Goal: Information Seeking & Learning: Learn about a topic

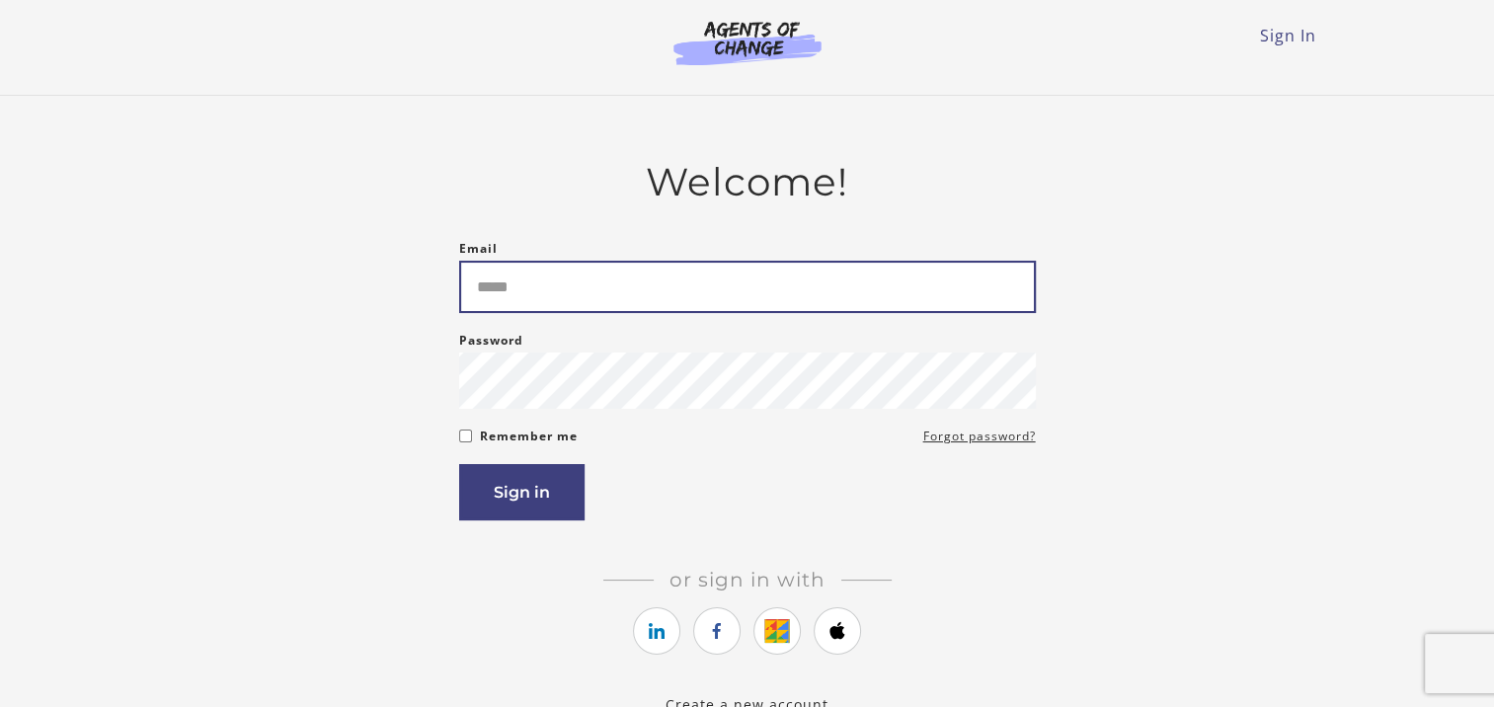
click at [552, 300] on input "Email" at bounding box center [747, 287] width 577 height 52
type input "**********"
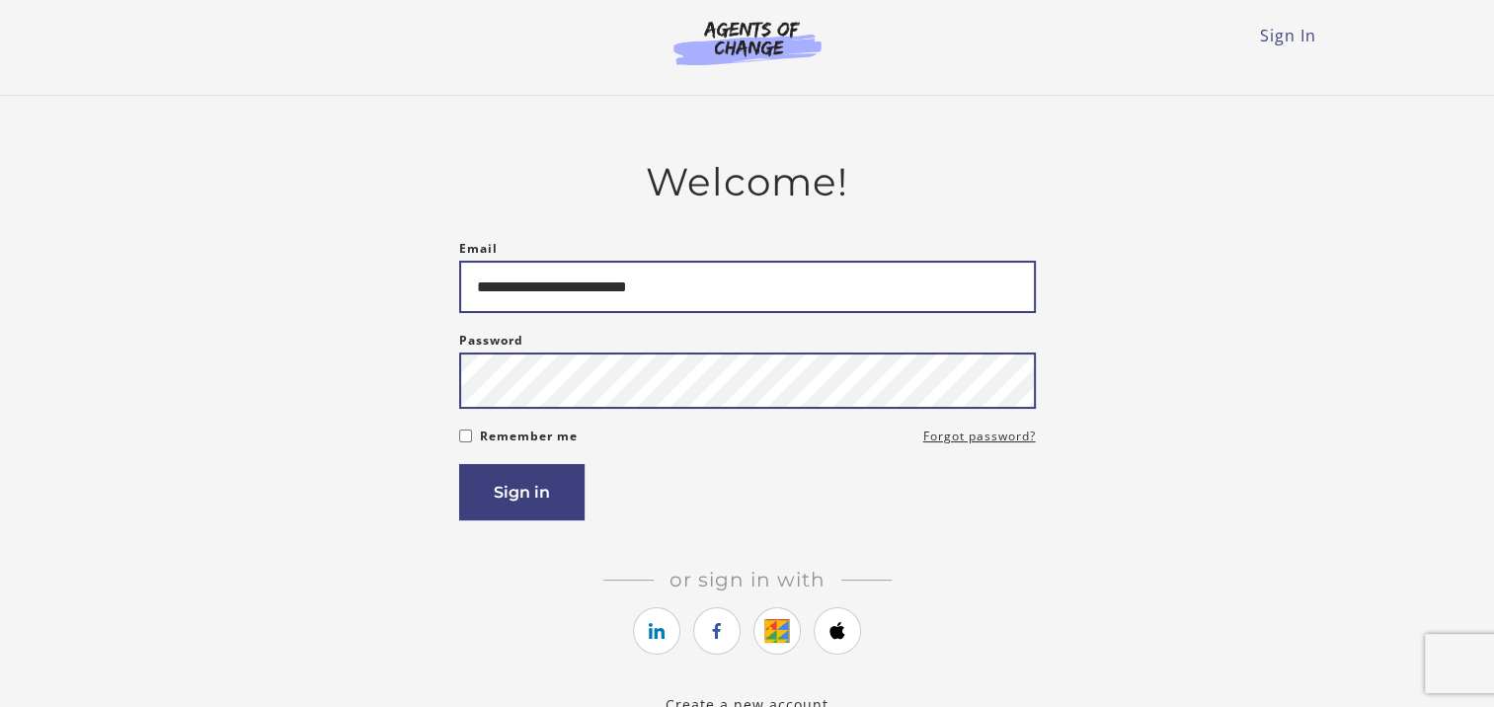
click at [459, 464] on button "Sign in" at bounding box center [521, 492] width 125 height 56
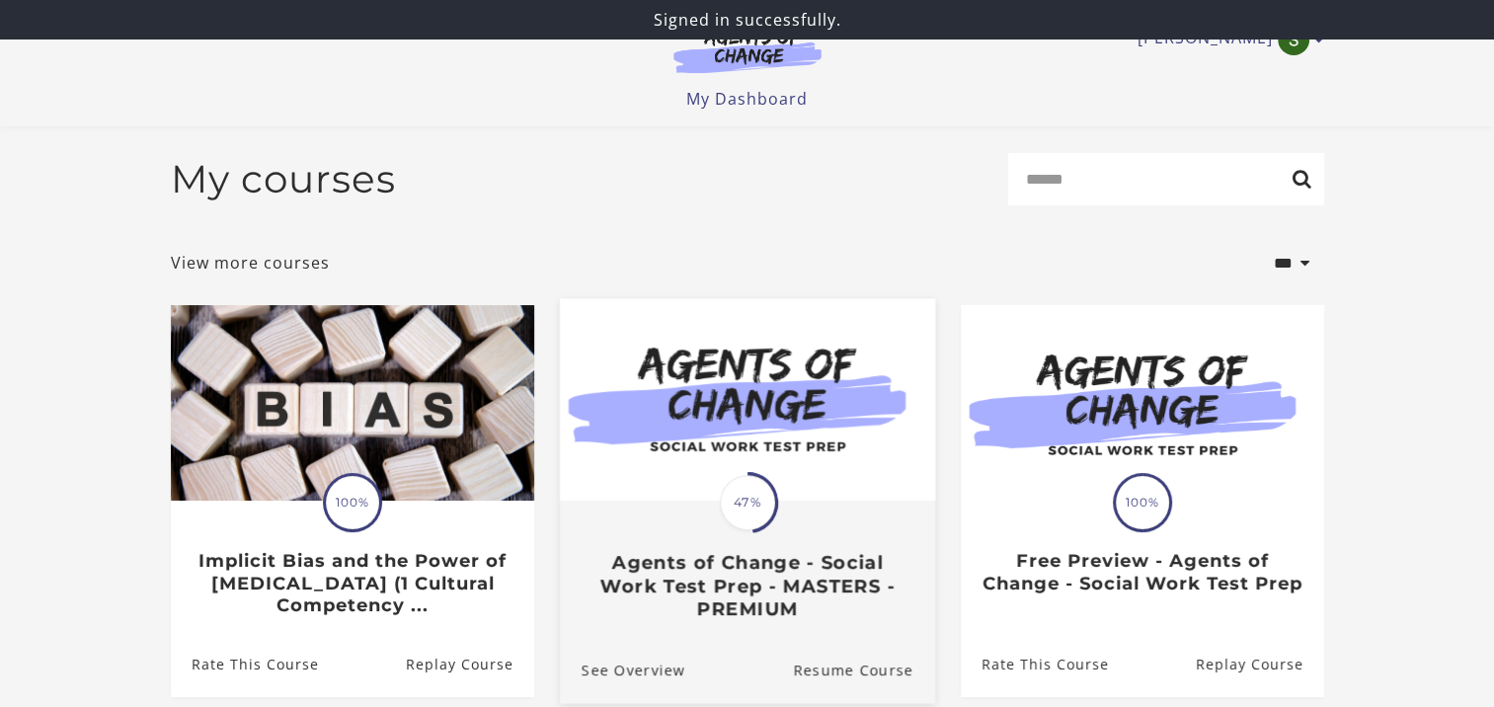
scroll to position [201, 0]
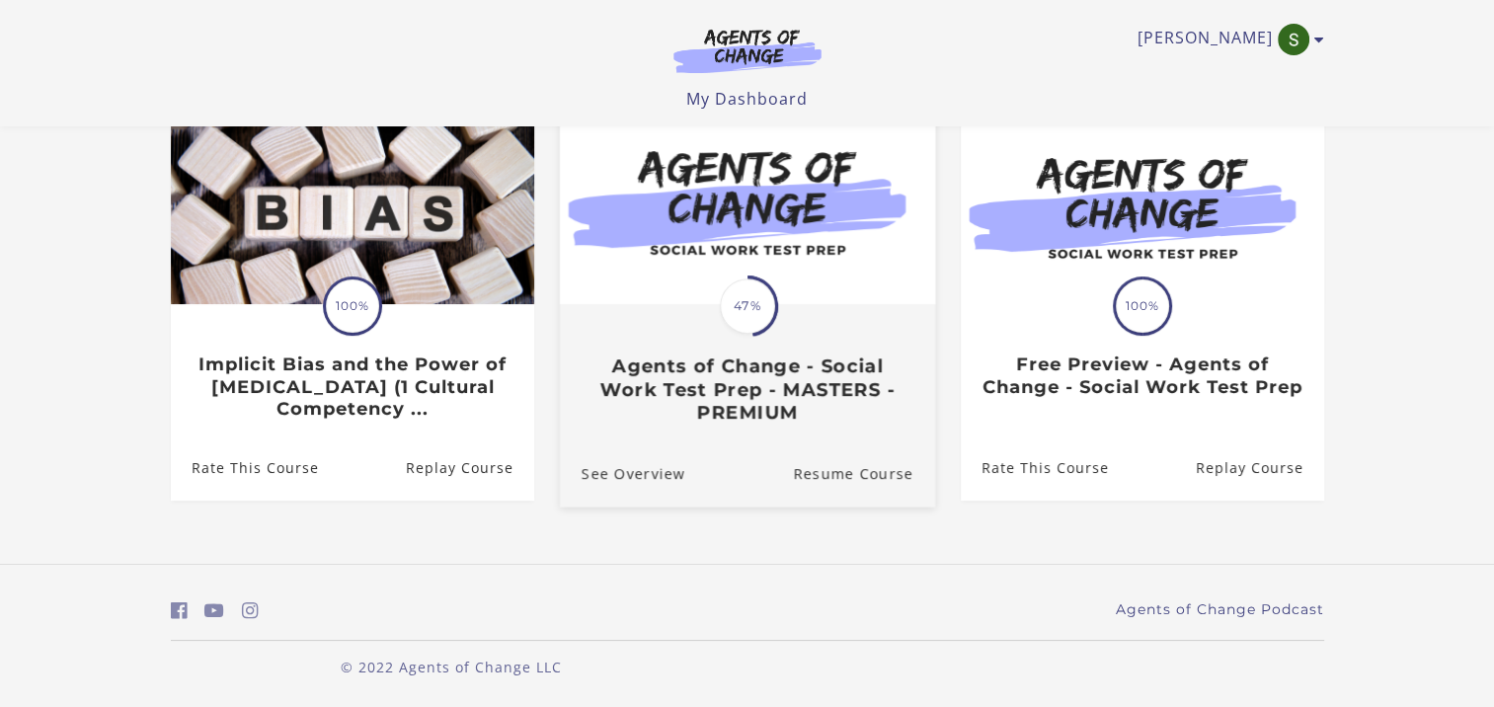
click at [727, 324] on span "47%" at bounding box center [747, 306] width 55 height 55
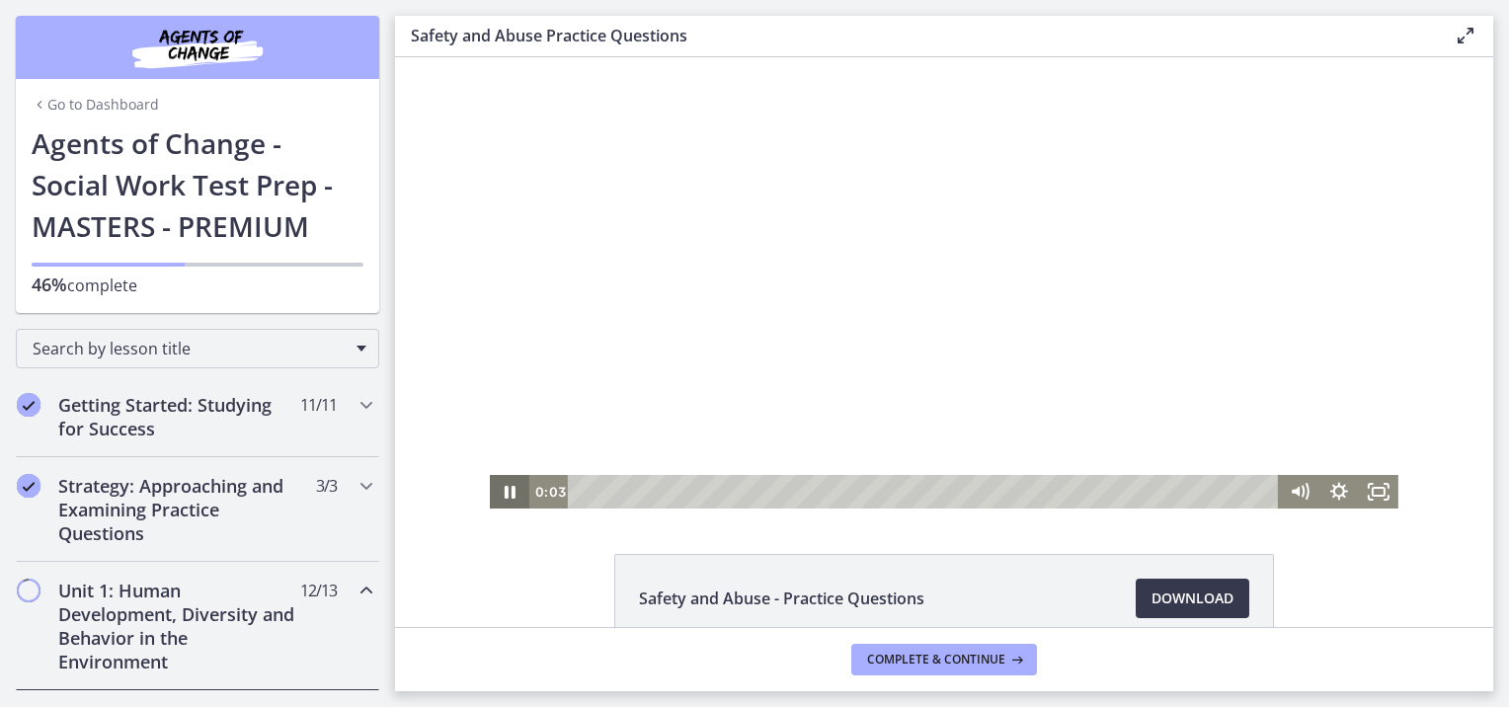
click at [505, 490] on icon "Pause" at bounding box center [510, 492] width 11 height 13
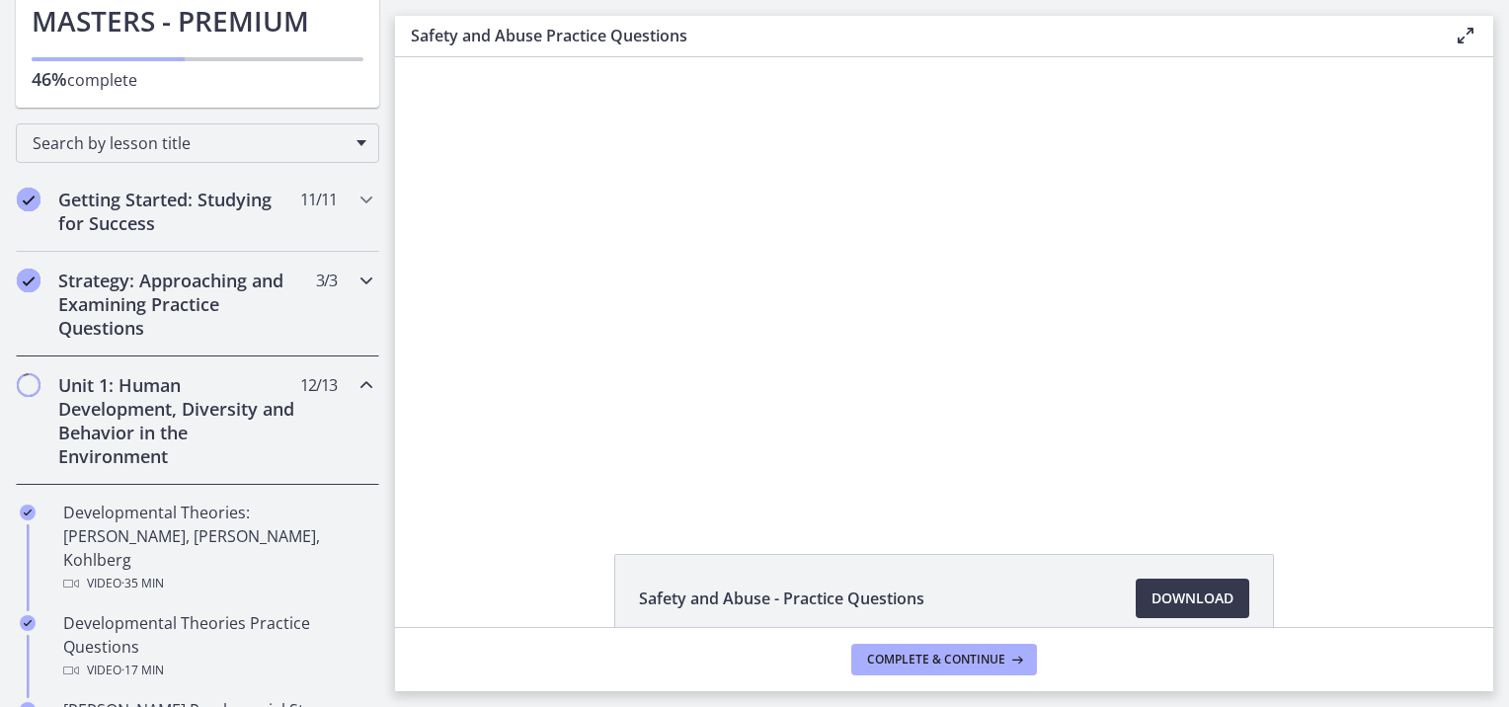
scroll to position [205, 0]
click at [110, 415] on h2 "Unit 1: Human Development, Diversity and Behavior in the Environment" at bounding box center [178, 420] width 241 height 95
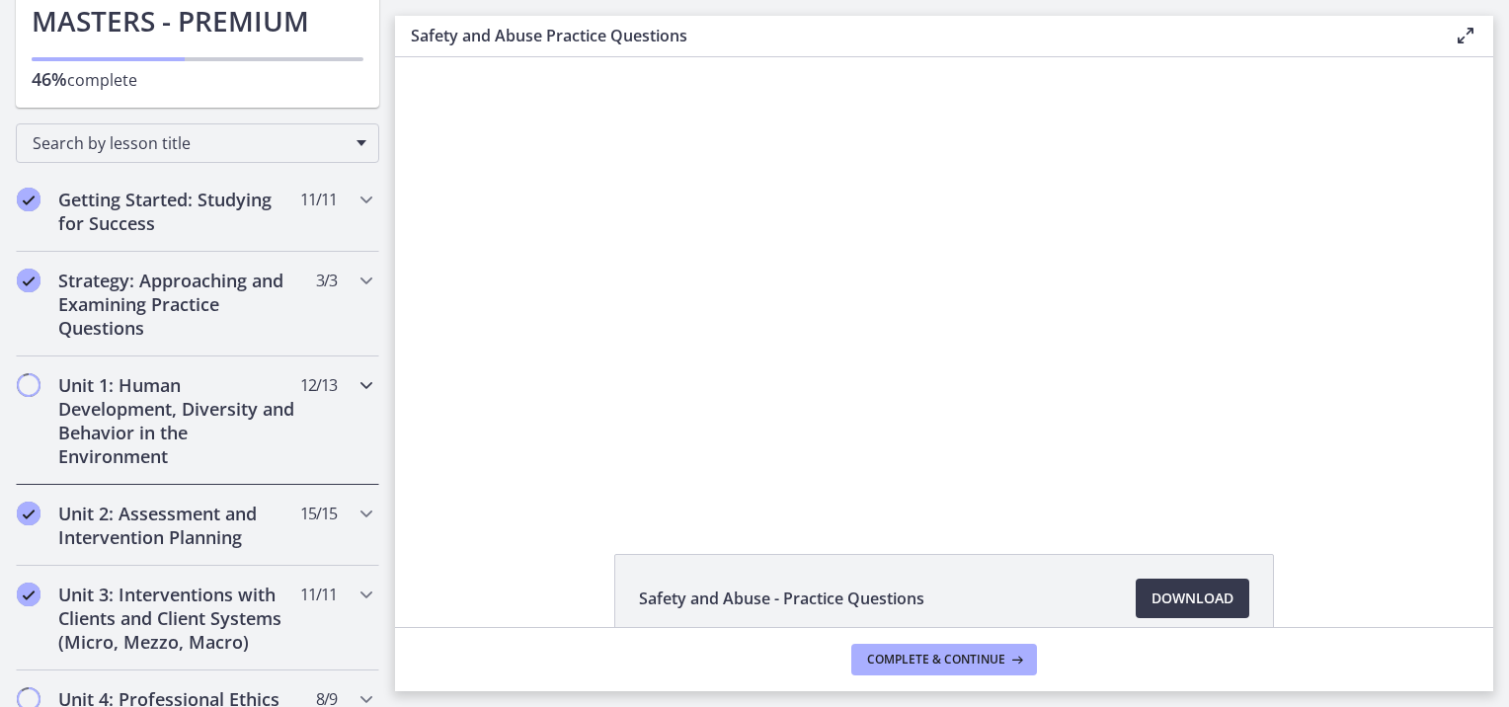
click at [151, 418] on h2 "Unit 1: Human Development, Diversity and Behavior in the Environment" at bounding box center [178, 420] width 241 height 95
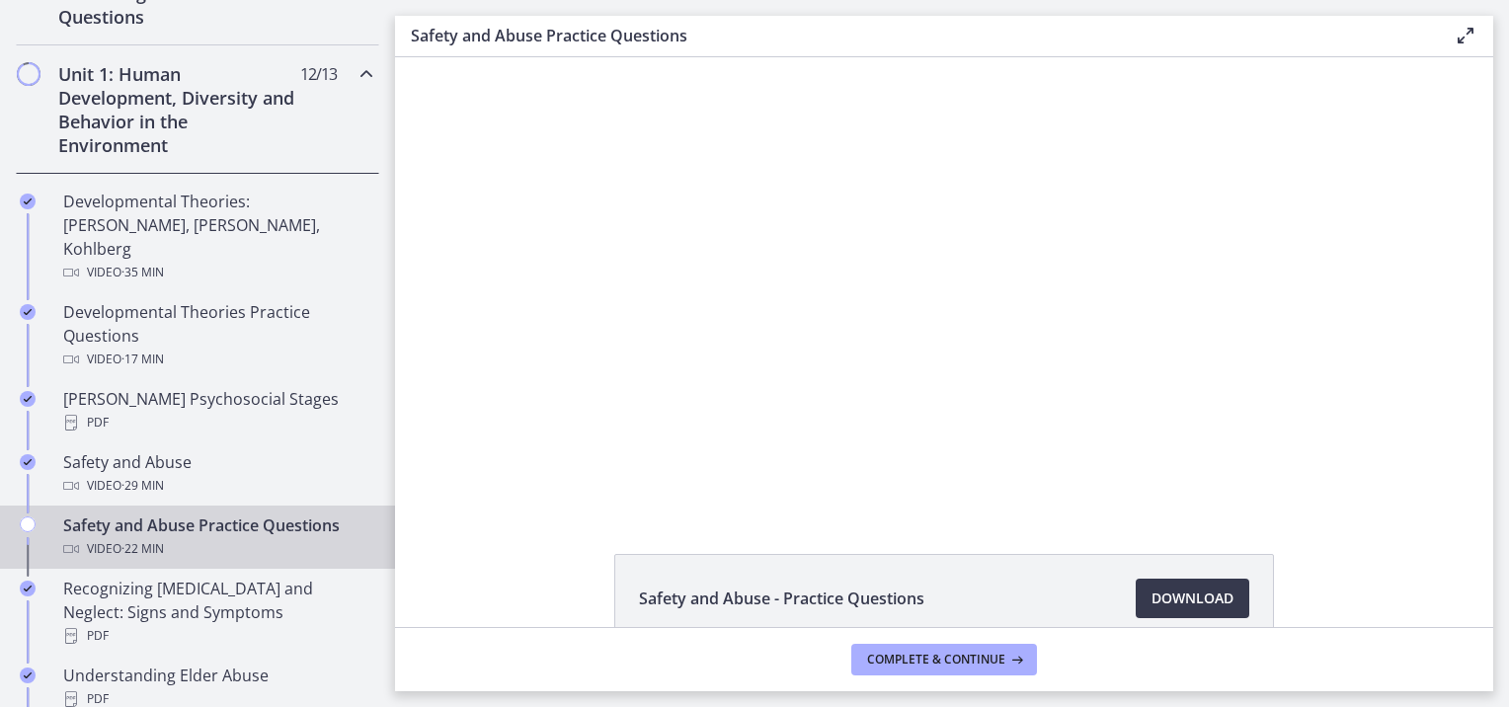
scroll to position [506, 0]
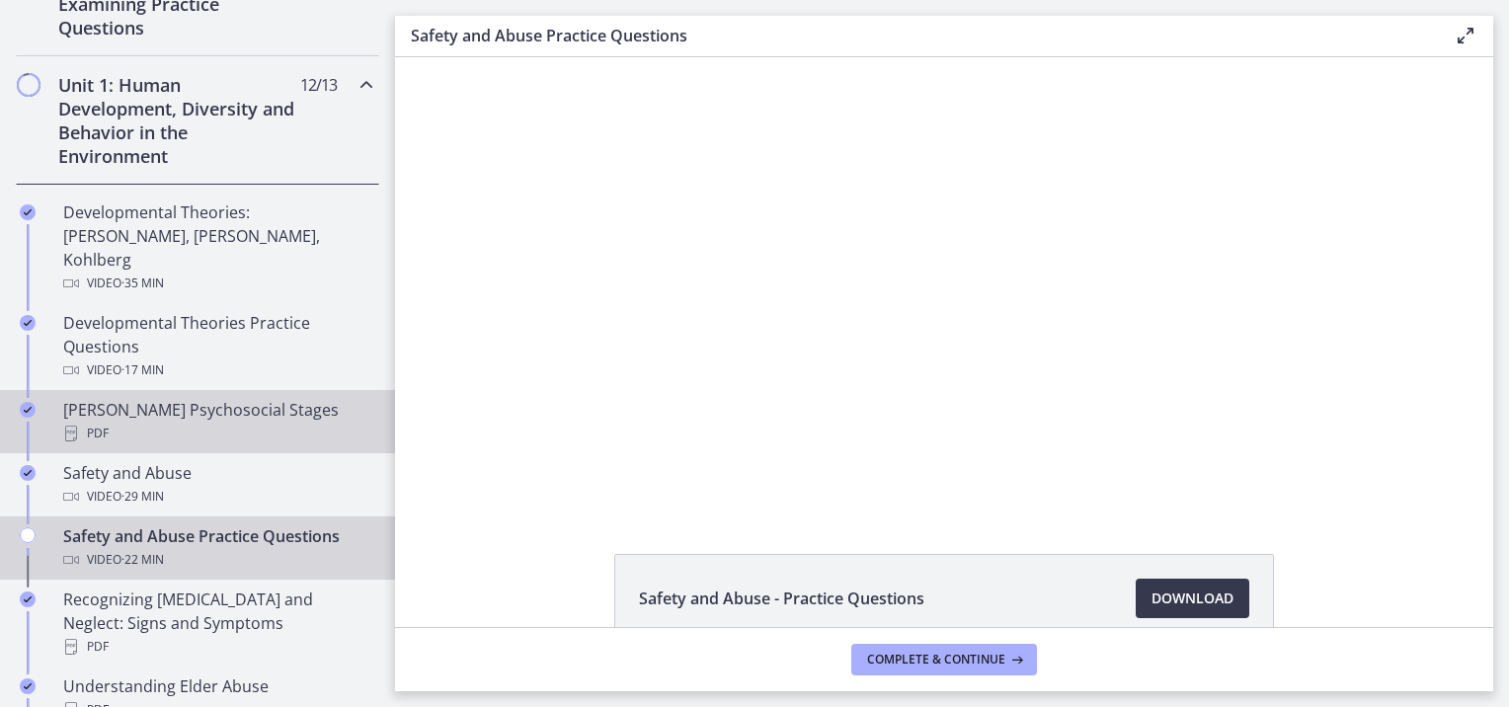
click at [199, 398] on div "[PERSON_NAME] Psychosocial Stages PDF" at bounding box center [217, 421] width 308 height 47
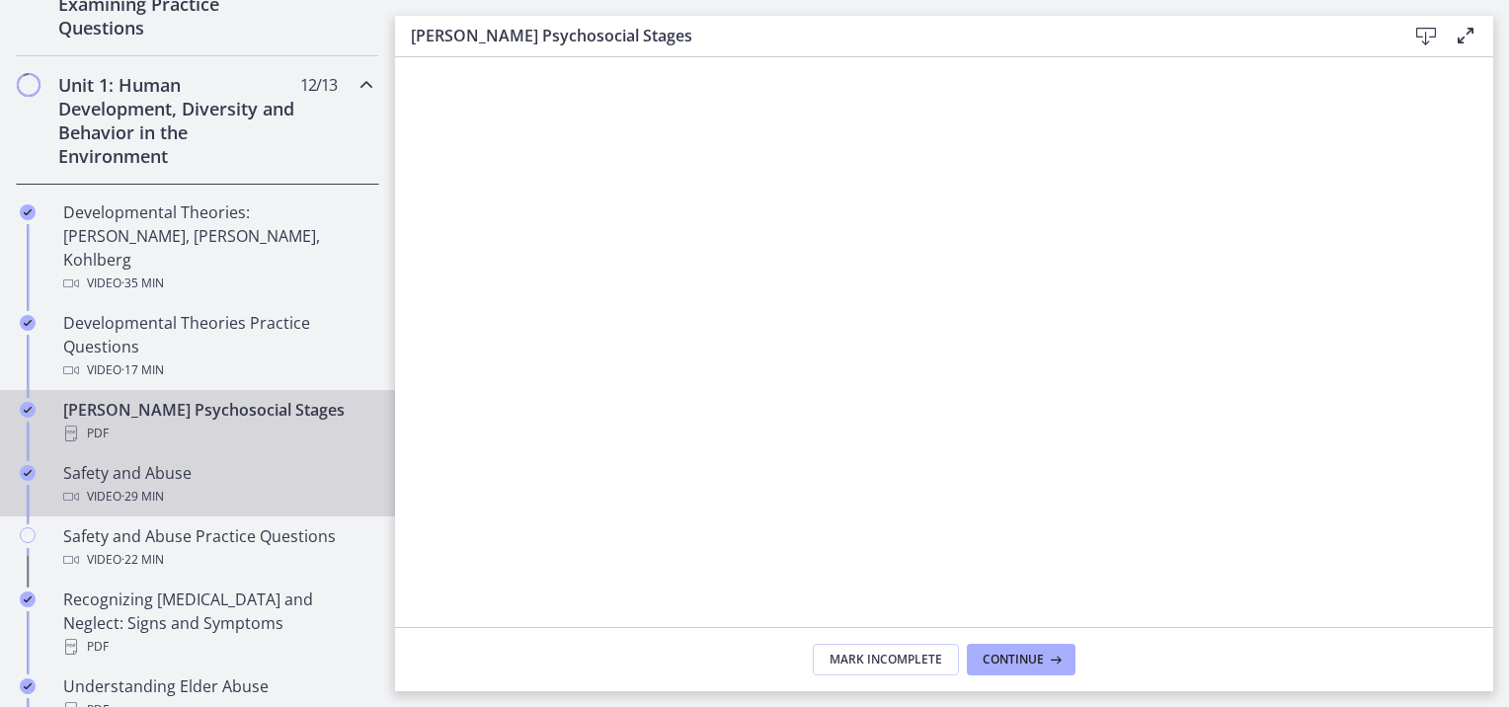
drag, startPoint x: 166, startPoint y: 478, endPoint x: 89, endPoint y: 450, distance: 81.9
click at [89, 461] on div "Safety and Abuse Video · 29 min" at bounding box center [217, 484] width 308 height 47
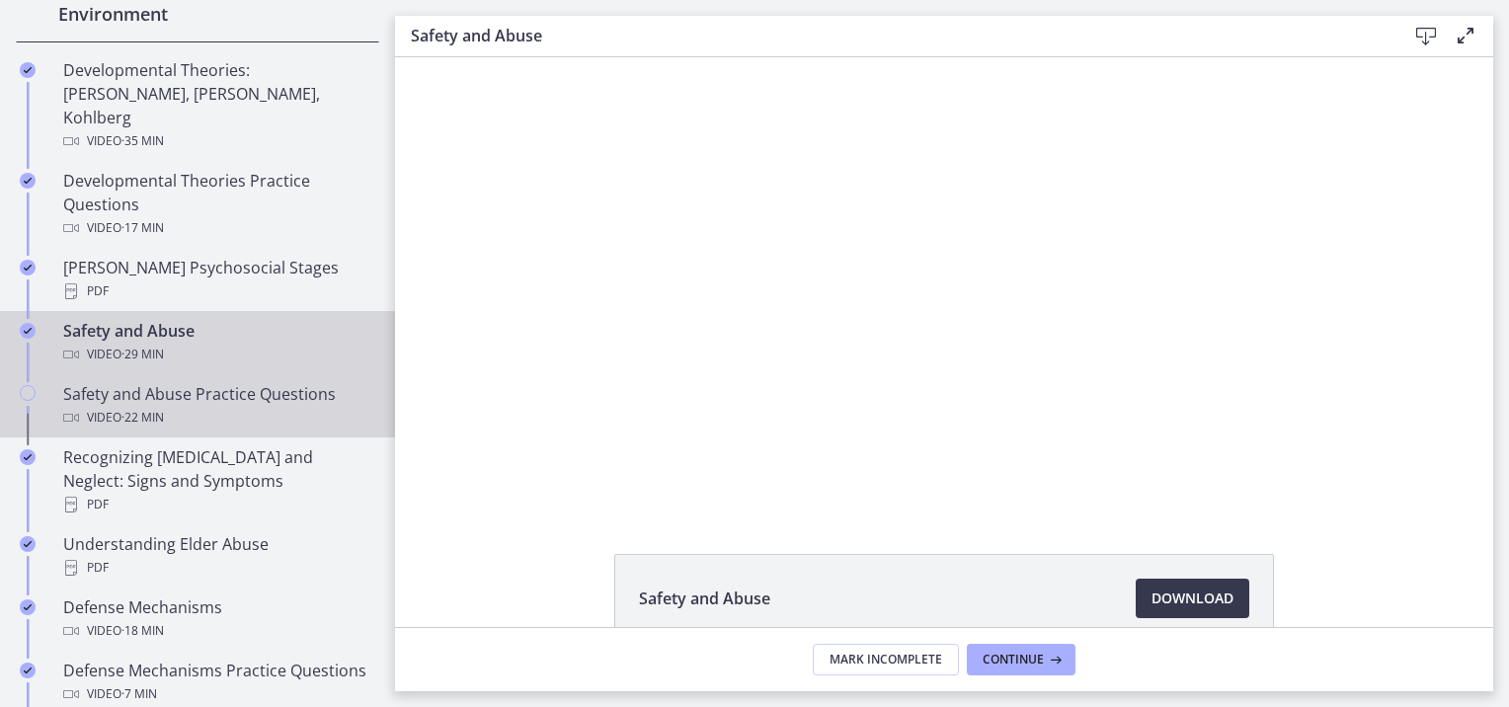
scroll to position [760, 0]
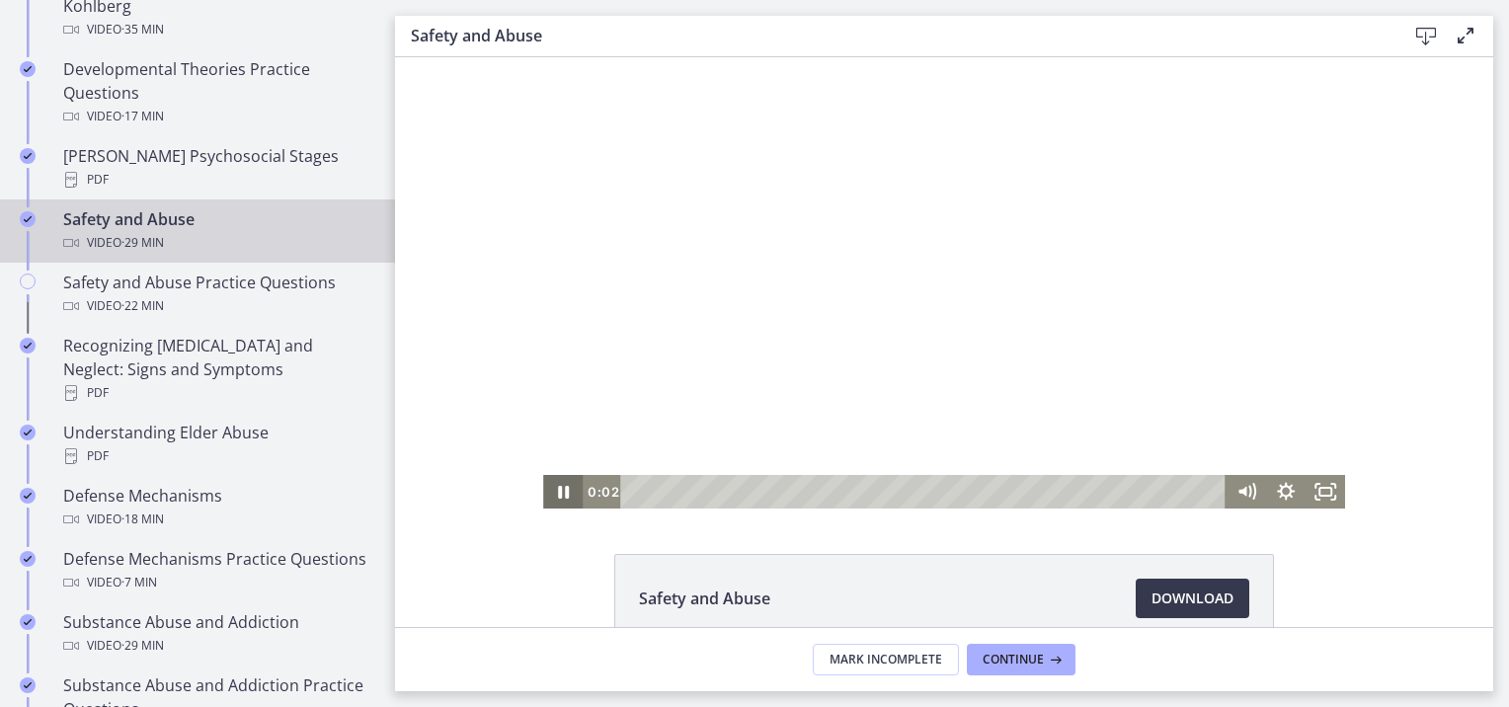
click at [562, 502] on icon "Pause" at bounding box center [563, 492] width 40 height 34
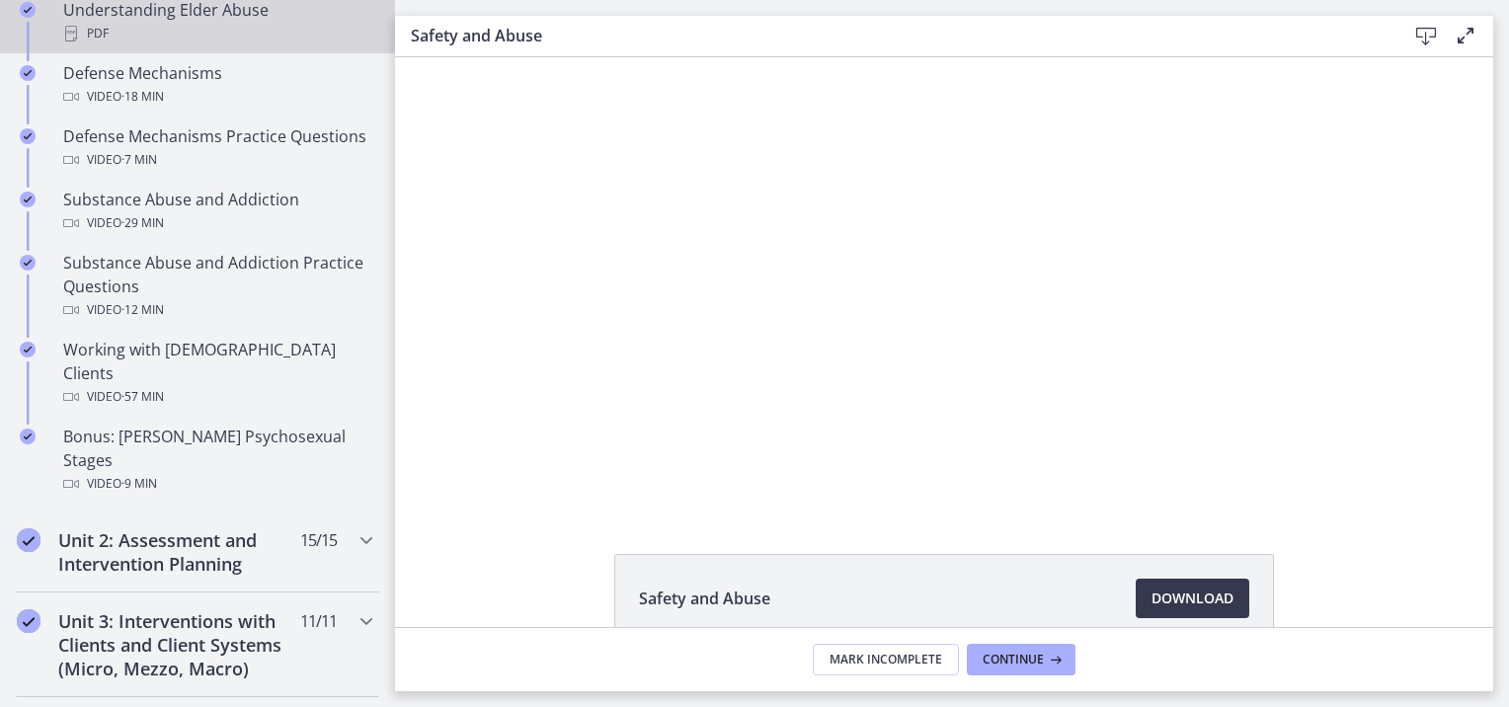
scroll to position [1181, 0]
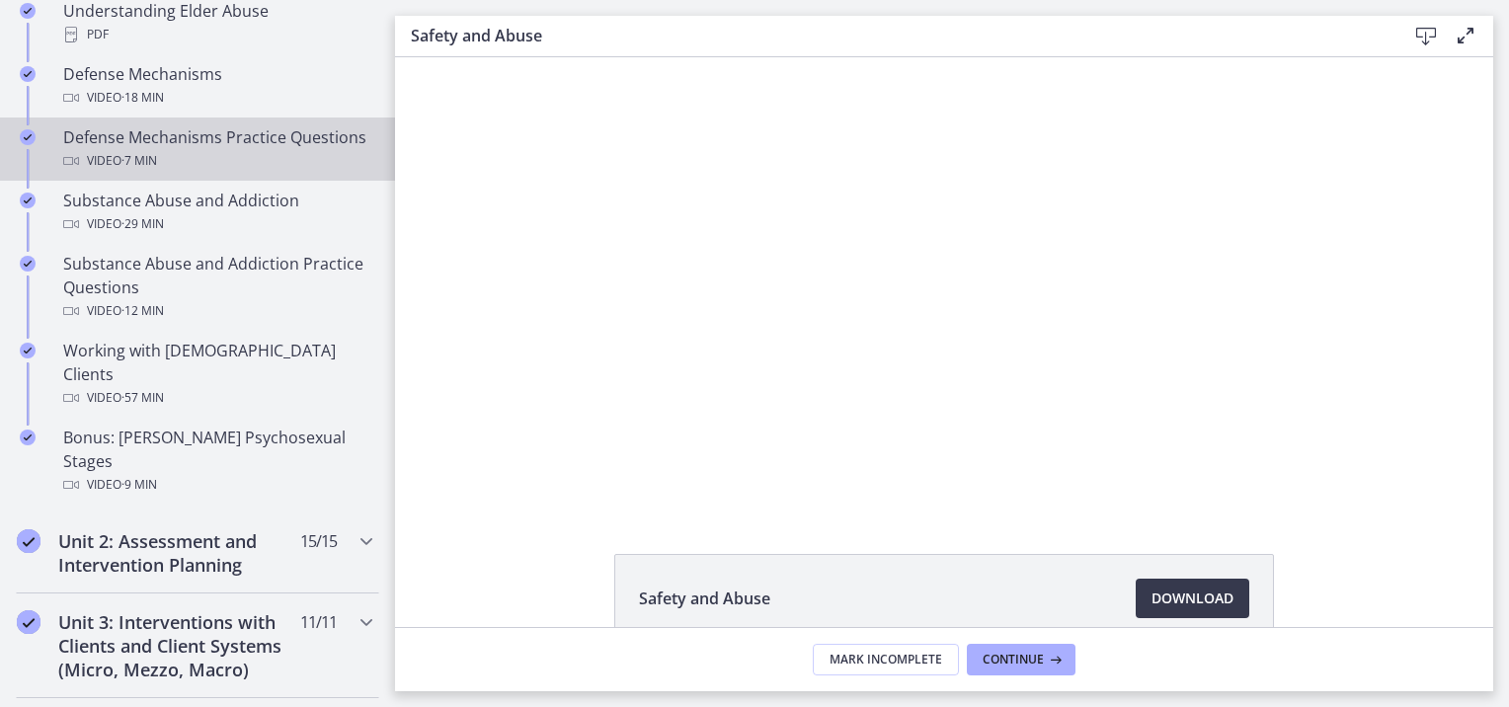
click at [194, 125] on div "Defense Mechanisms Practice Questions Video · 7 min" at bounding box center [217, 148] width 308 height 47
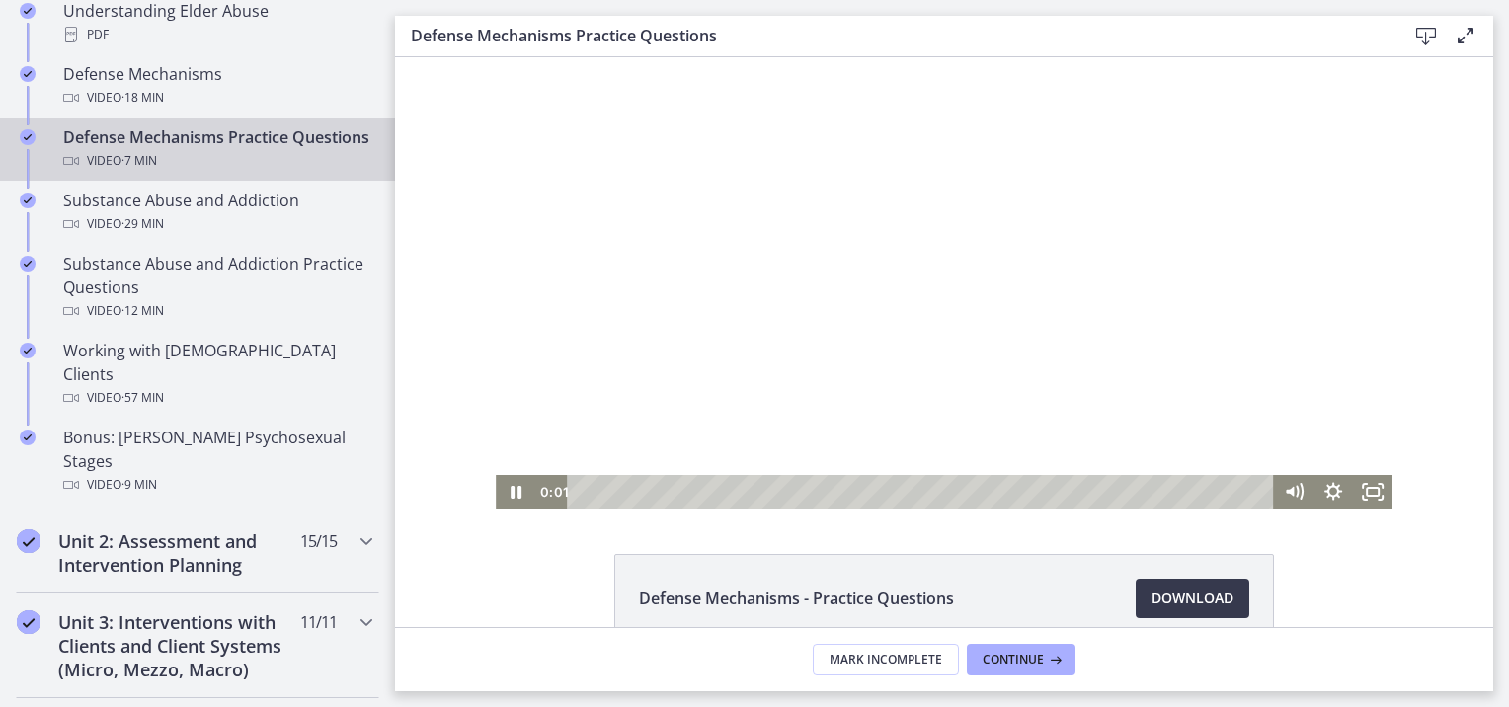
click at [946, 375] on div at bounding box center [944, 282] width 897 height 451
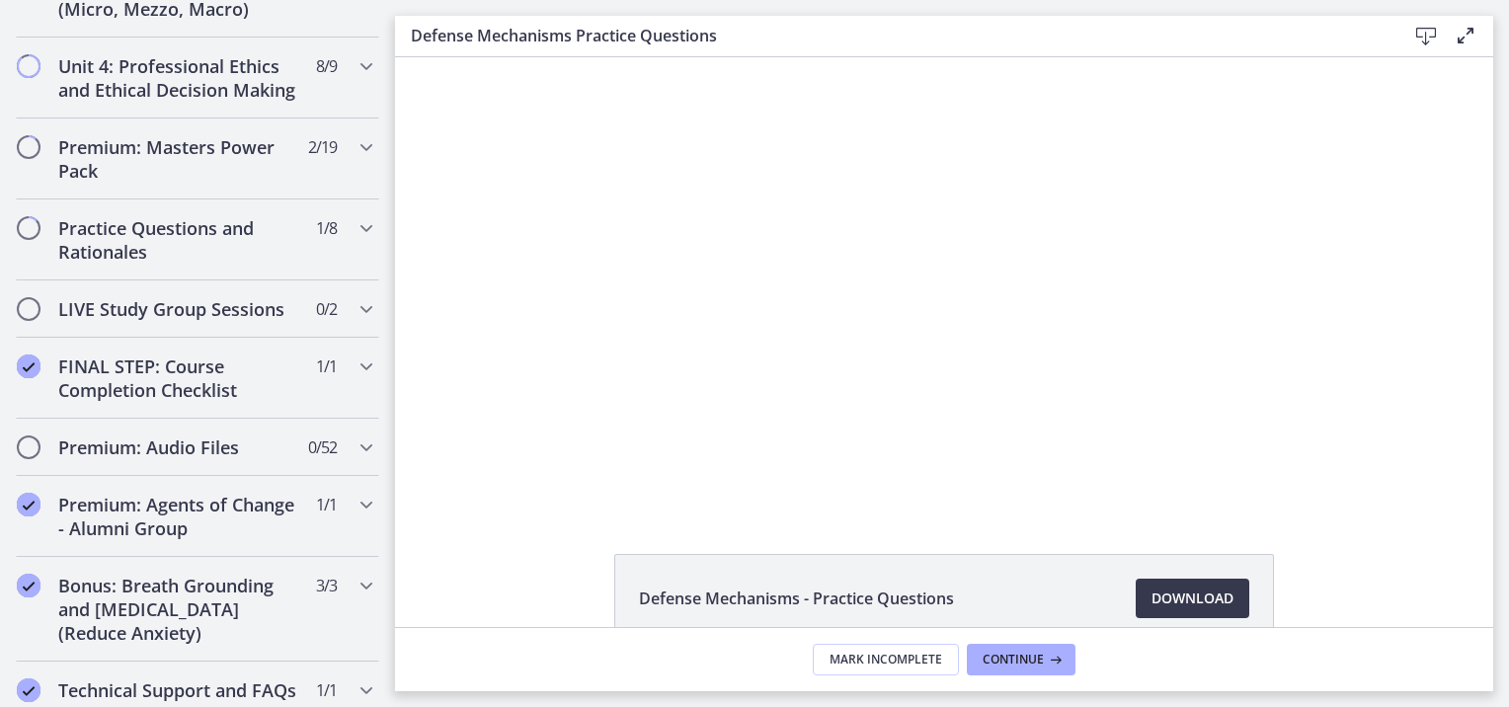
scroll to position [1952, 0]
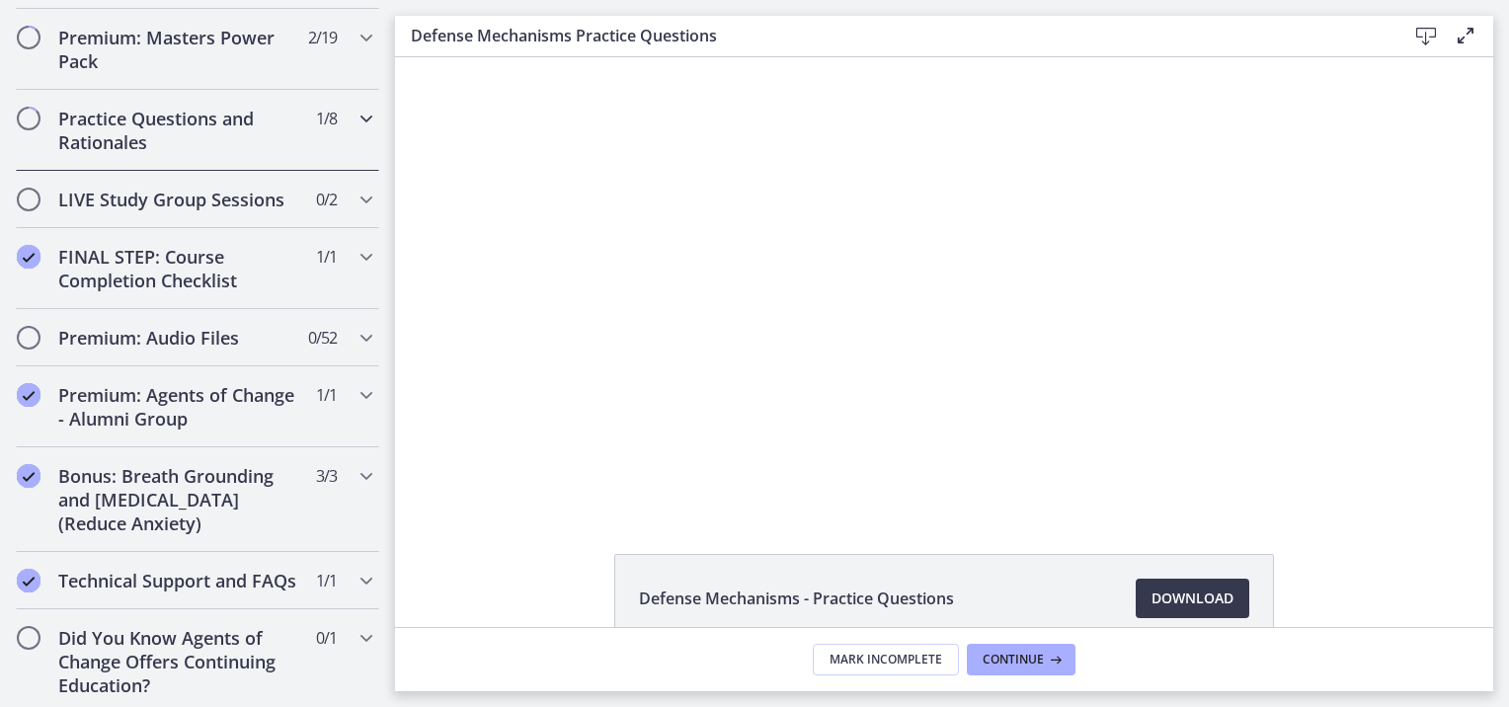
click at [209, 107] on h2 "Practice Questions and Rationales" at bounding box center [178, 130] width 241 height 47
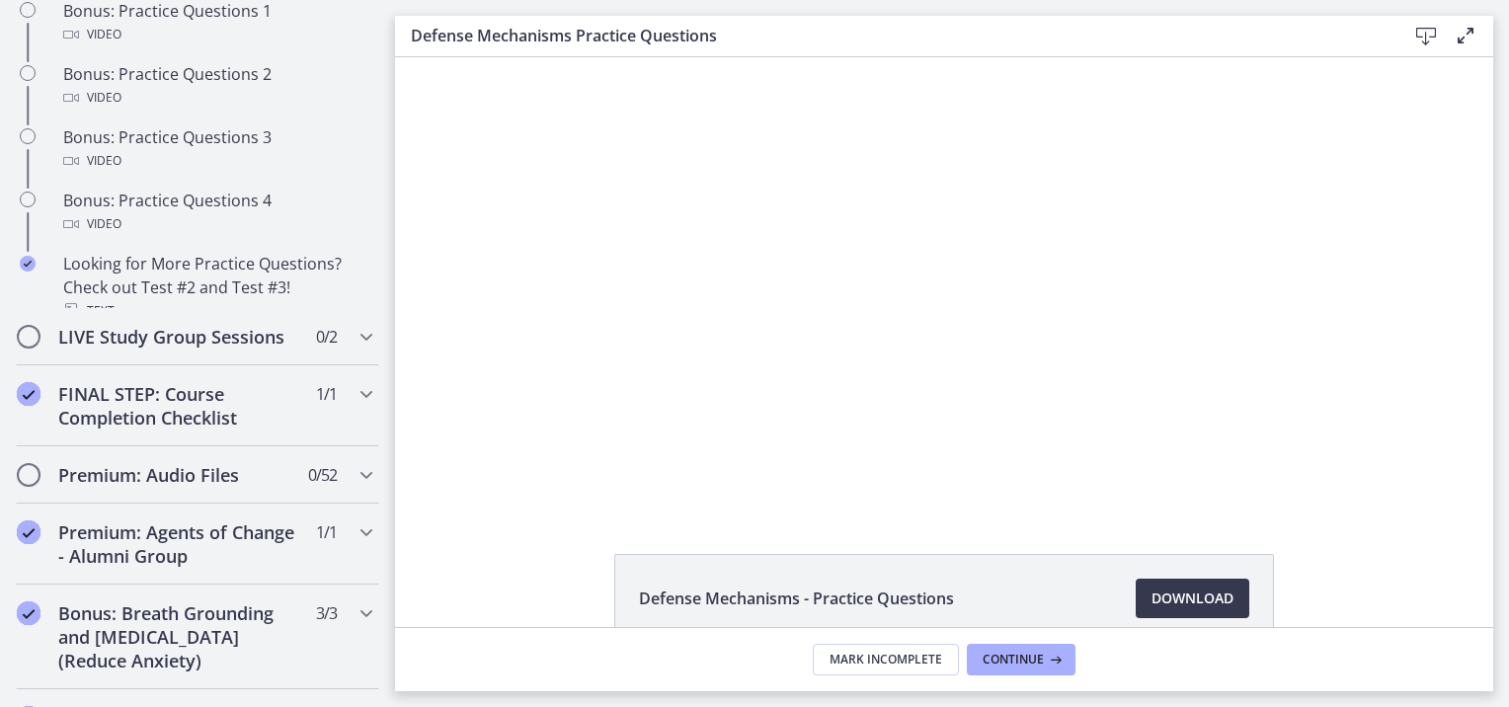
scroll to position [996, 0]
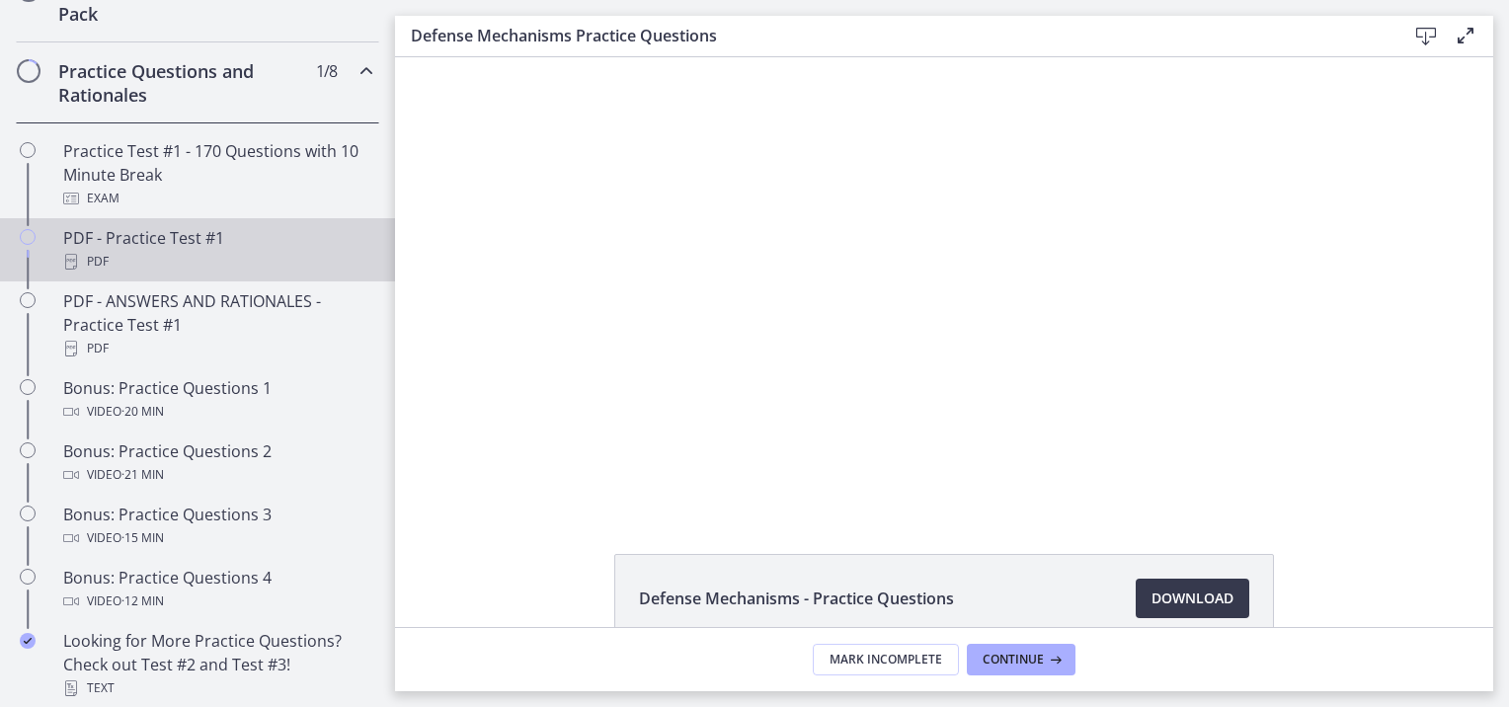
click at [179, 249] on div "PDF - Practice Test #1 PDF" at bounding box center [217, 249] width 308 height 47
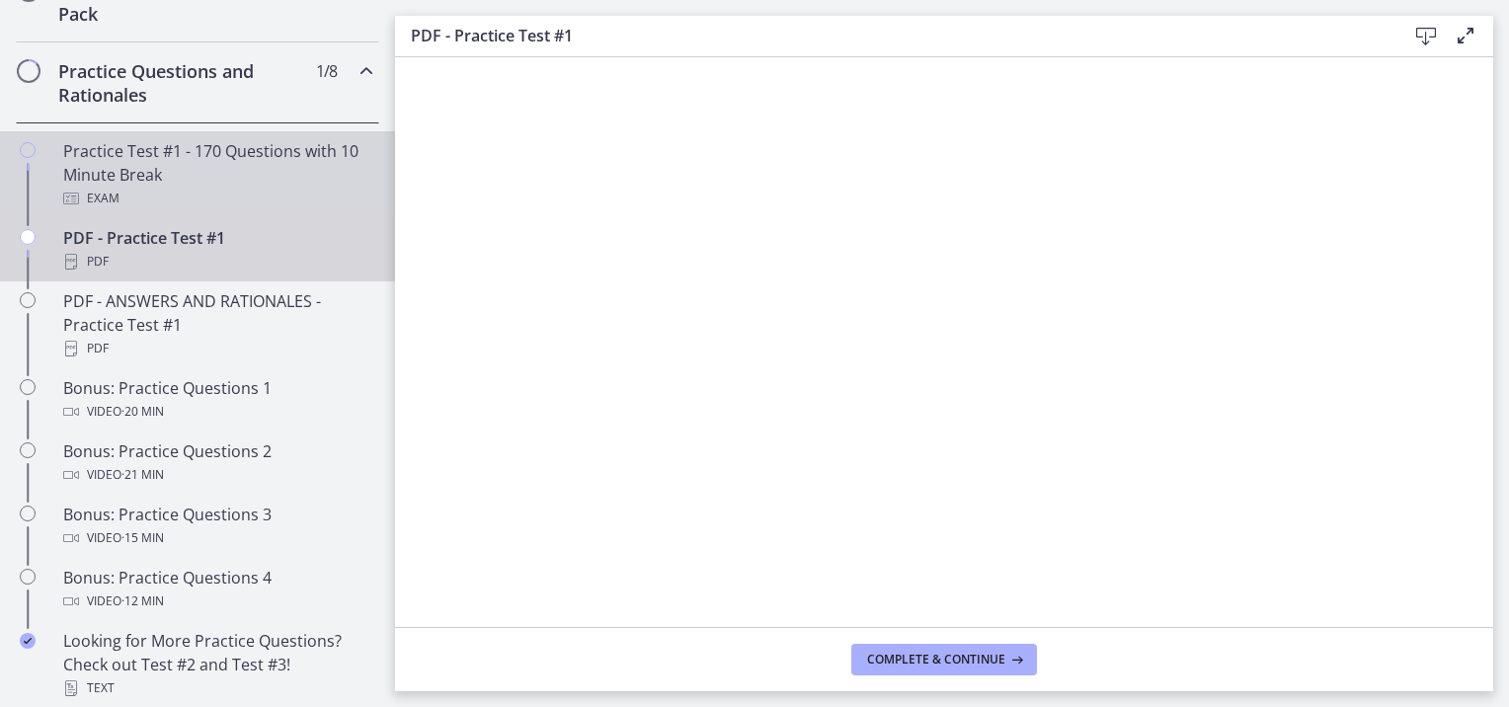
click at [165, 210] on div "Exam" at bounding box center [217, 199] width 308 height 24
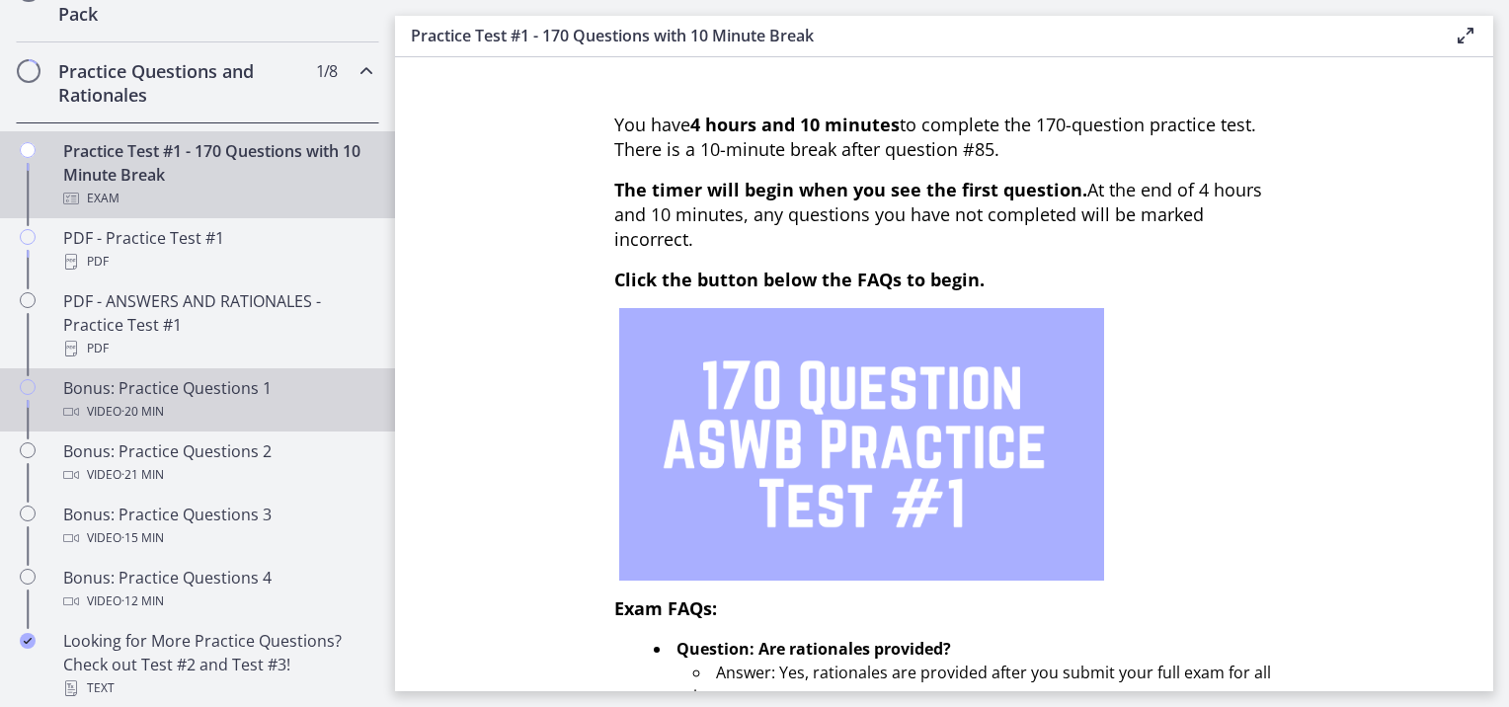
click at [220, 419] on div "Bonus: Practice Questions 1 Video · 20 min" at bounding box center [217, 399] width 308 height 47
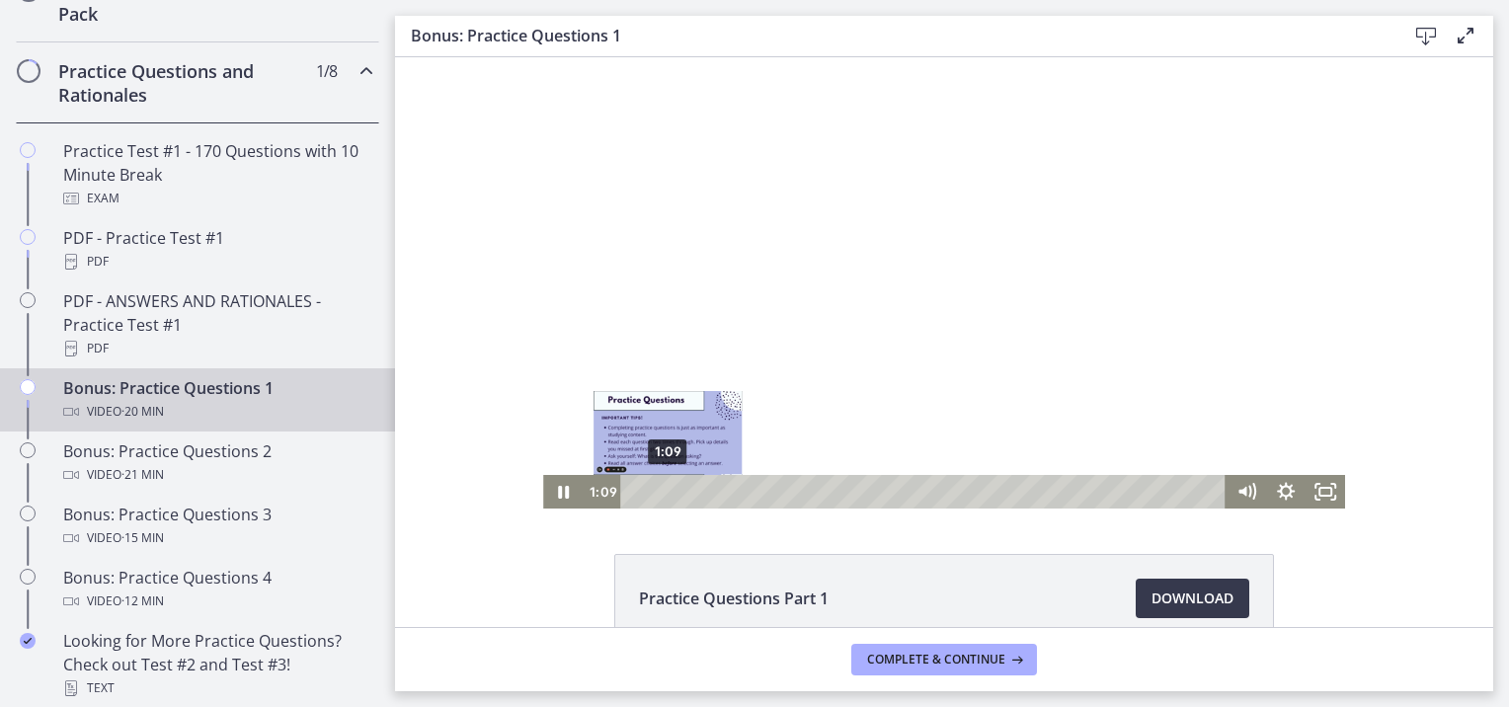
click at [661, 497] on div "1:09" at bounding box center [926, 492] width 582 height 34
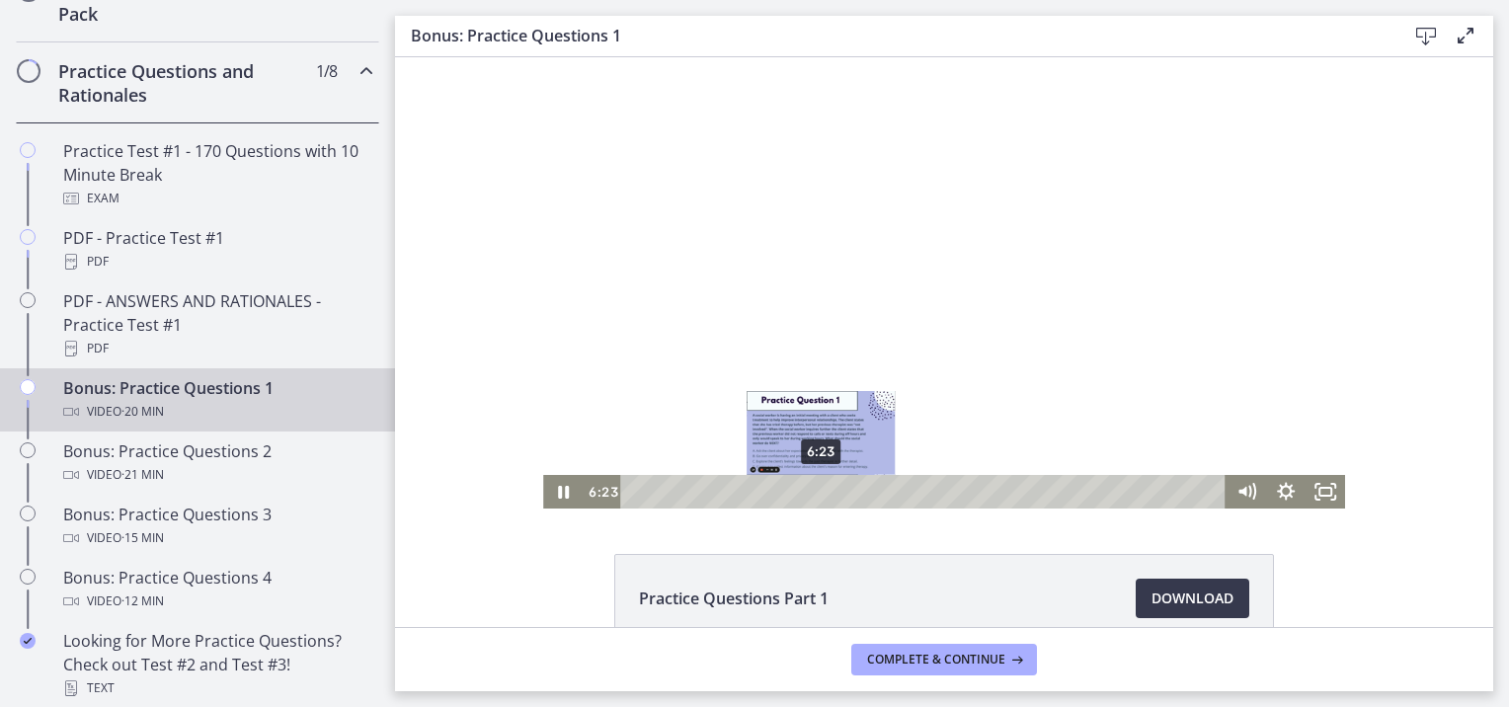
click at [814, 496] on div "6:23" at bounding box center [926, 492] width 582 height 34
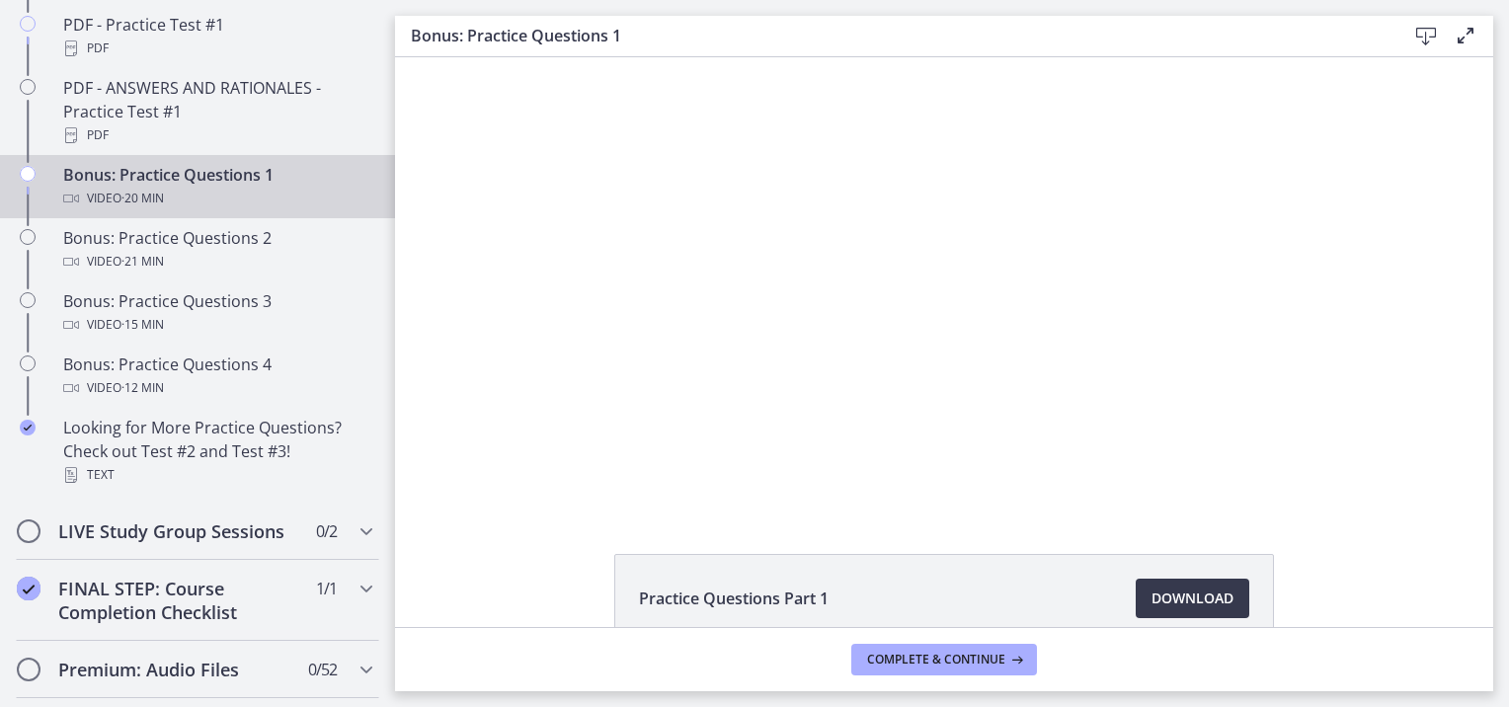
scroll to position [1209, 0]
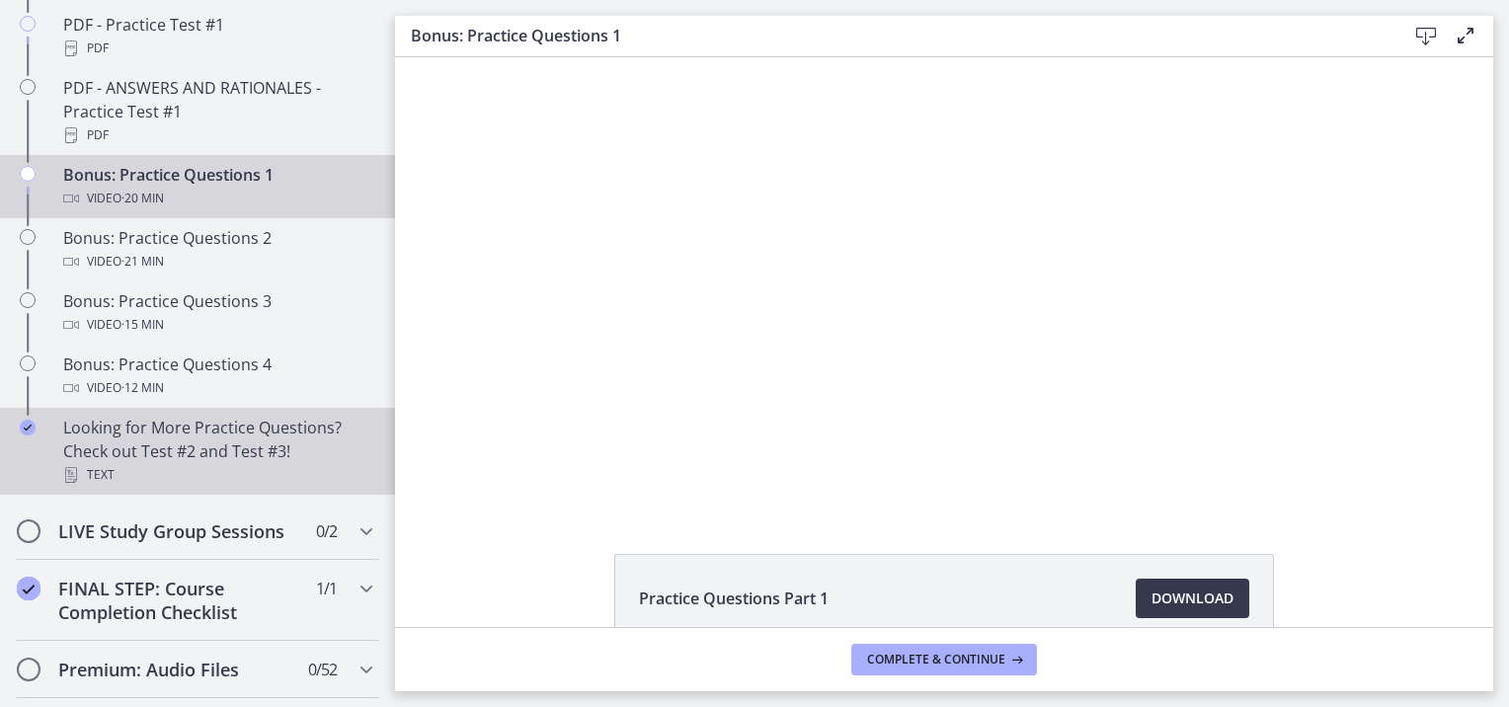
click at [158, 478] on div "Looking for More Practice Questions? Check out Test #2 and Test #3! Text" at bounding box center [217, 451] width 308 height 71
